Goal: Find specific page/section: Find specific page/section

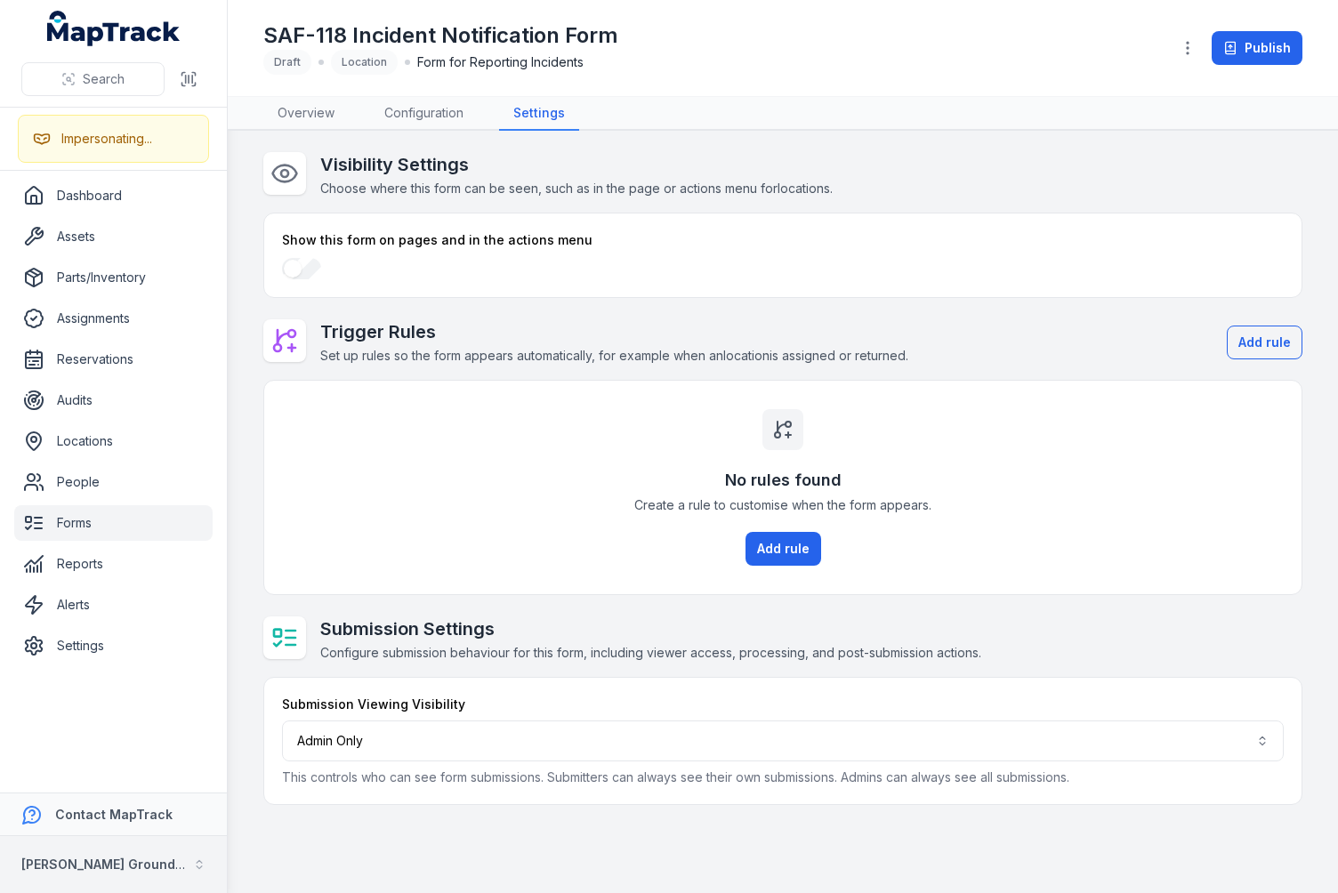
click at [125, 861] on strong "[PERSON_NAME] Ground Engineering" at bounding box center [137, 864] width 233 height 15
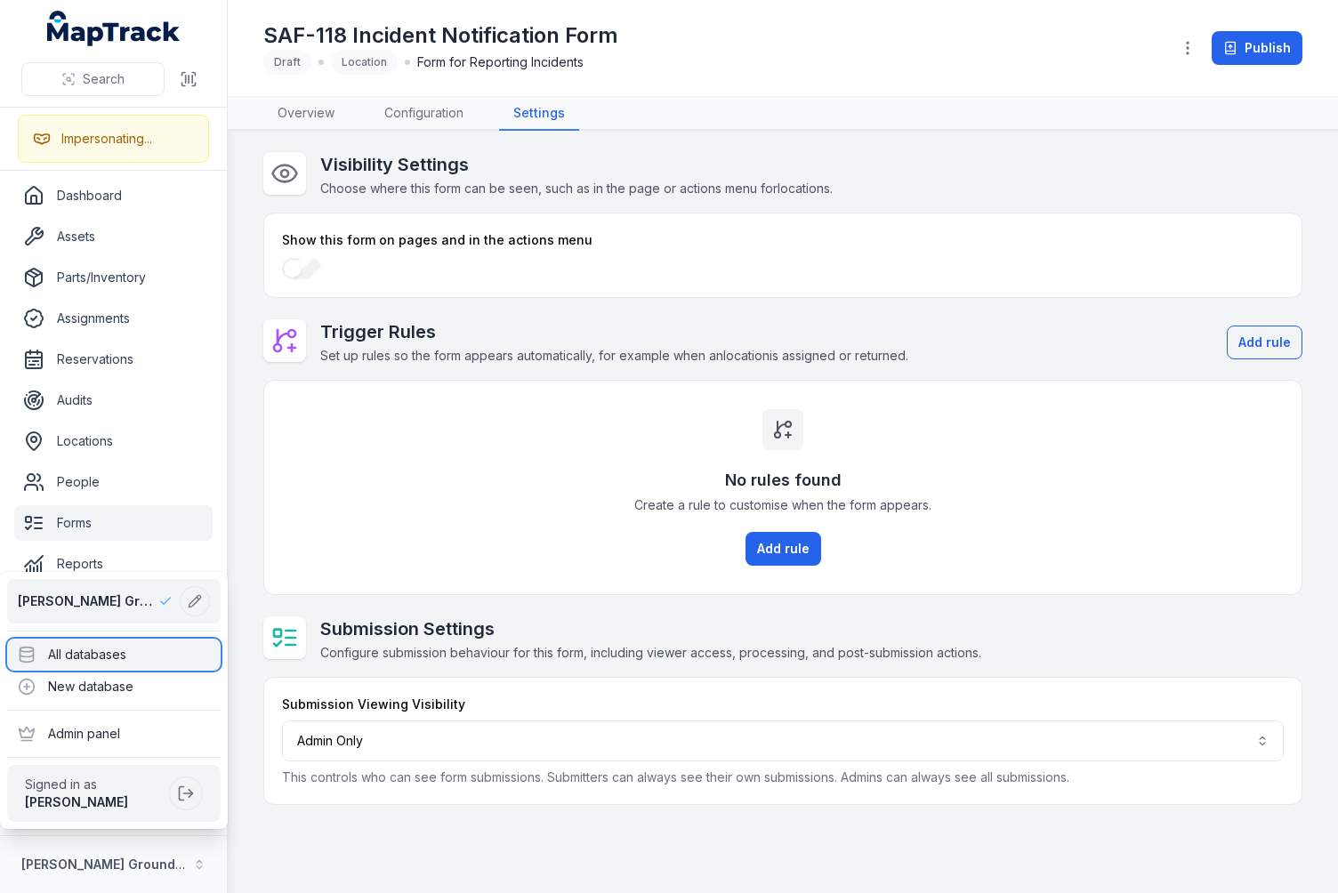
click at [118, 655] on div "All databases" at bounding box center [114, 655] width 214 height 32
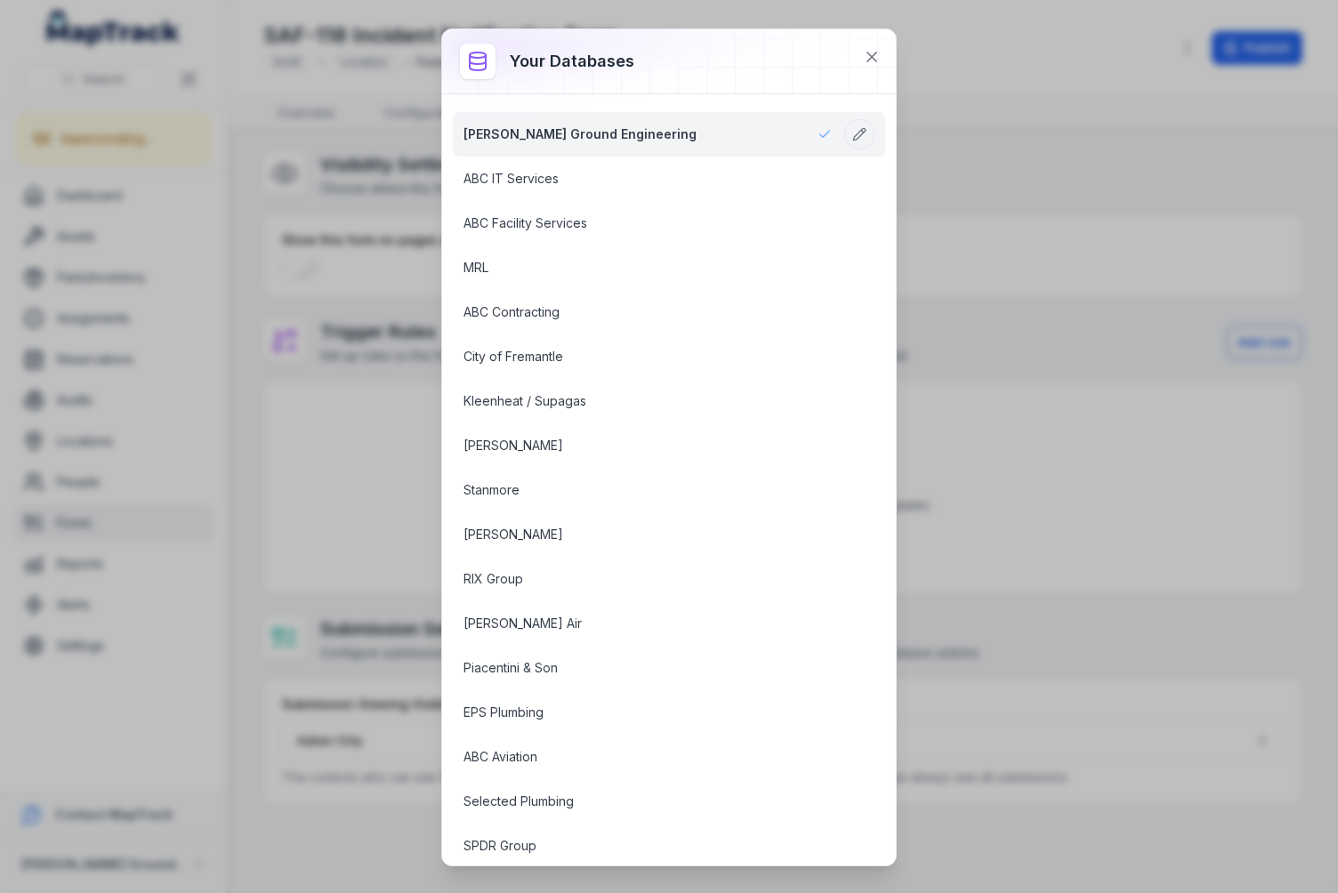
click at [675, 95] on div "[PERSON_NAME] Ground Engineering ABC IT Services ABC Facility Services MRL ABC …" at bounding box center [669, 479] width 454 height 771
click at [678, 97] on div "[PERSON_NAME] Ground Engineering ABC IT Services ABC Facility Services MRL ABC …" at bounding box center [669, 479] width 454 height 771
click at [680, 70] on div at bounding box center [669, 61] width 454 height 64
click at [680, 69] on div at bounding box center [669, 61] width 454 height 64
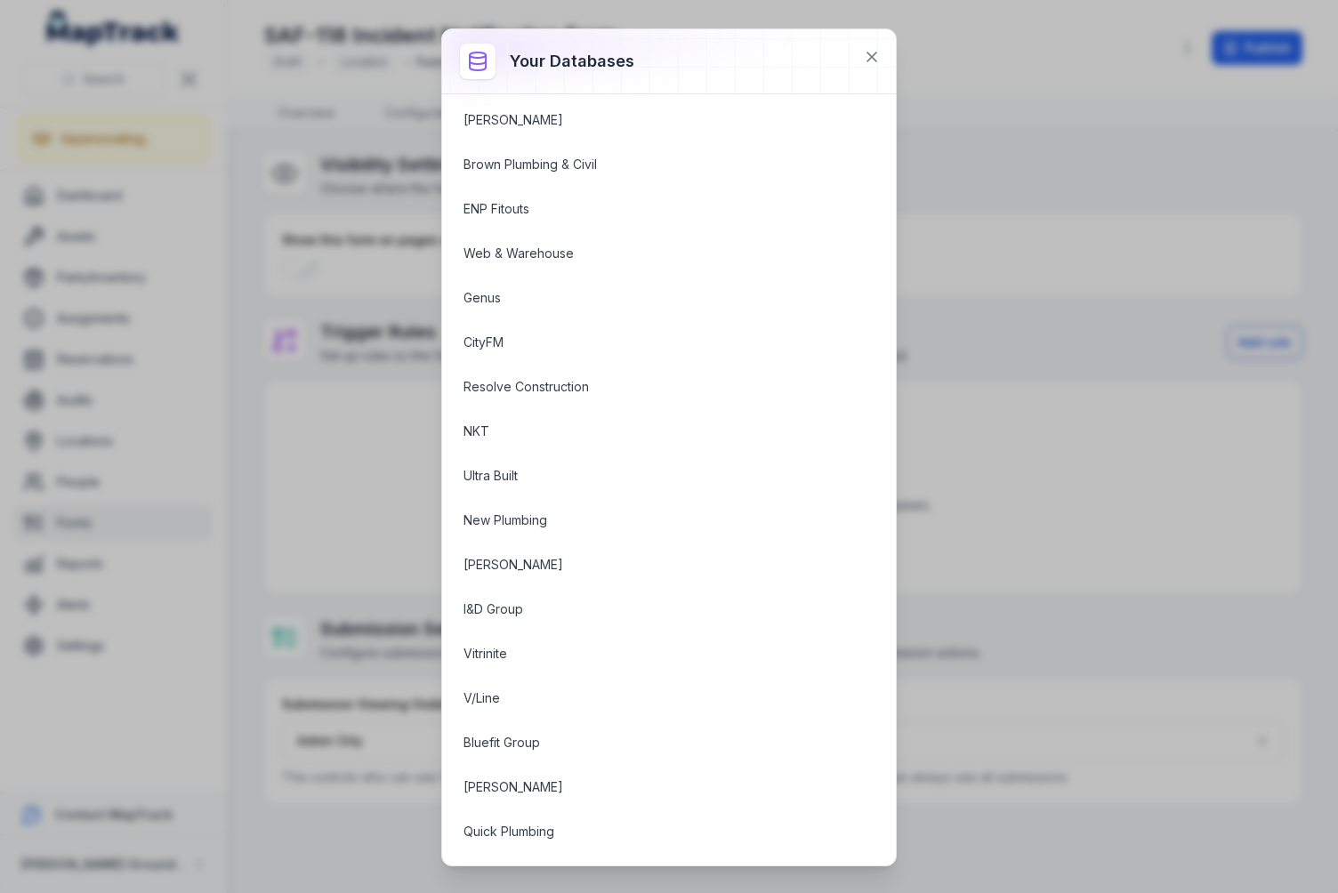
scroll to position [2334, 0]
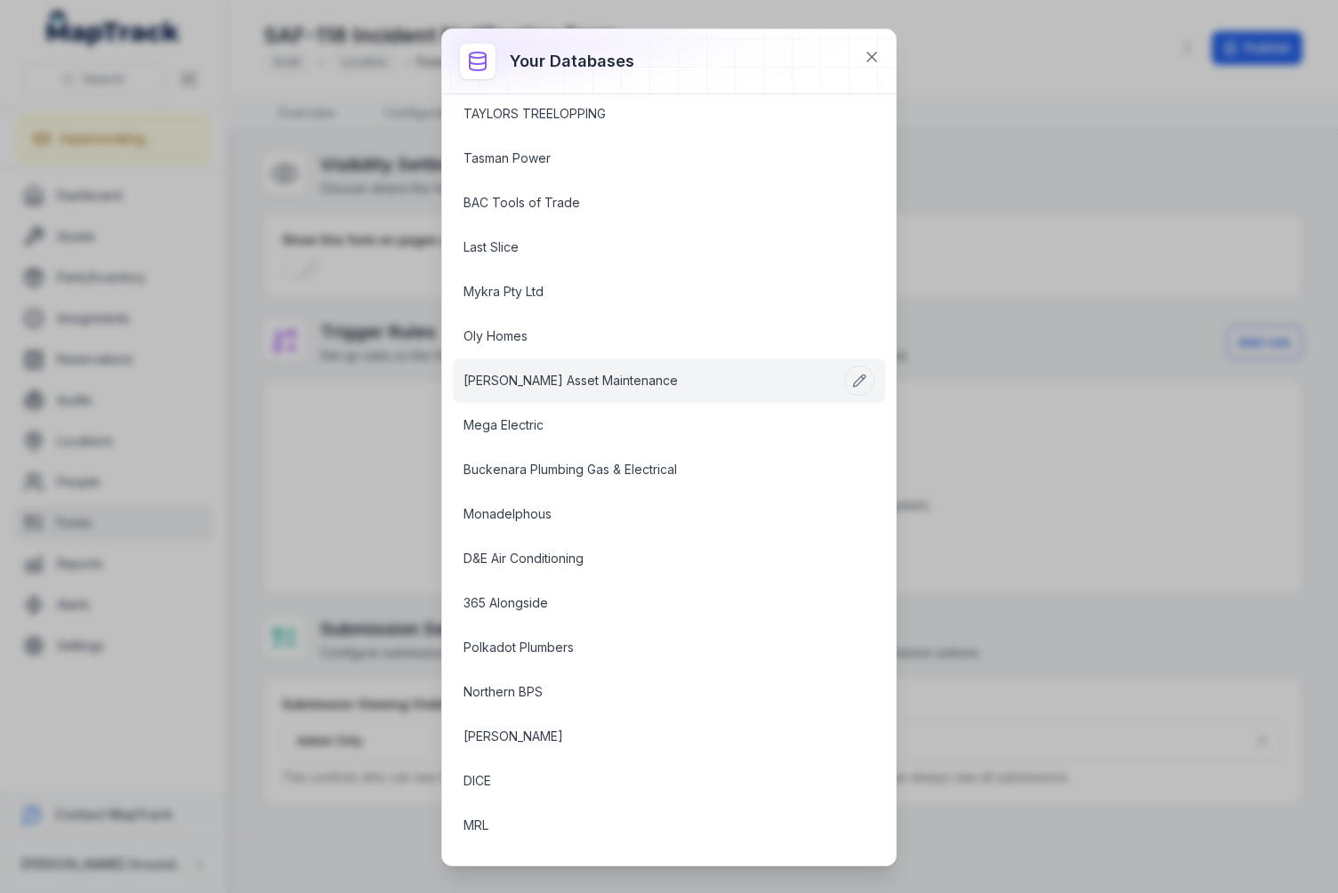
click at [559, 386] on link "[PERSON_NAME] Asset Maintenance" at bounding box center [648, 381] width 368 height 18
